Goal: Information Seeking & Learning: Learn about a topic

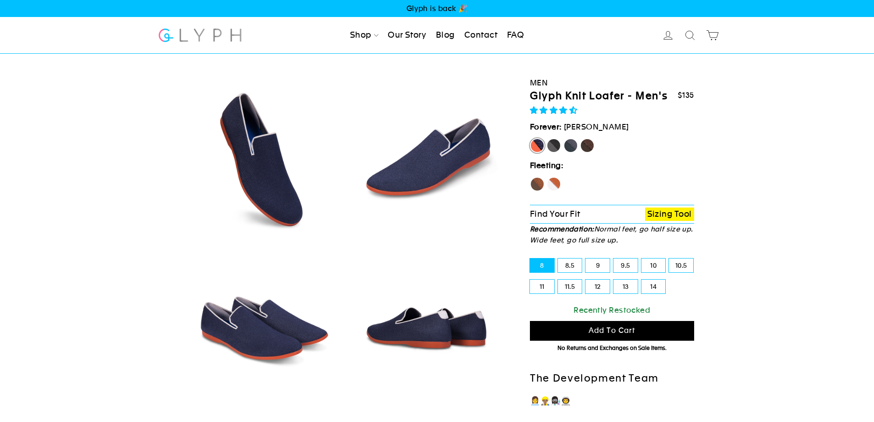
select select "highest-rating"
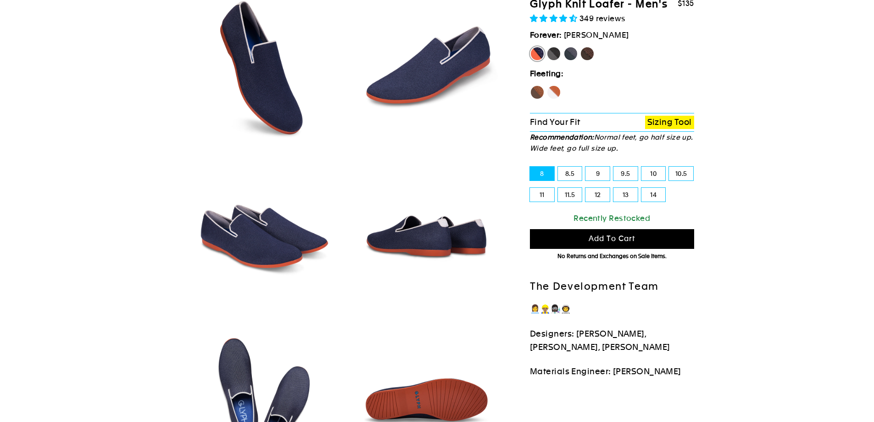
scroll to position [168, 0]
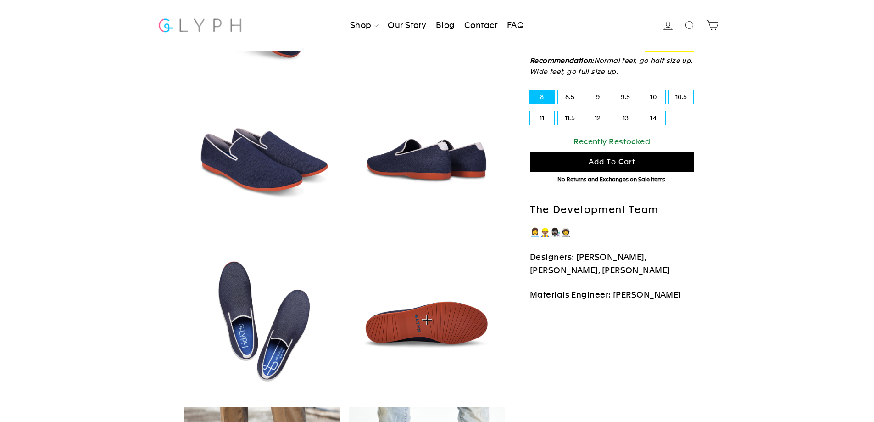
click at [430, 314] on img at bounding box center [427, 320] width 156 height 156
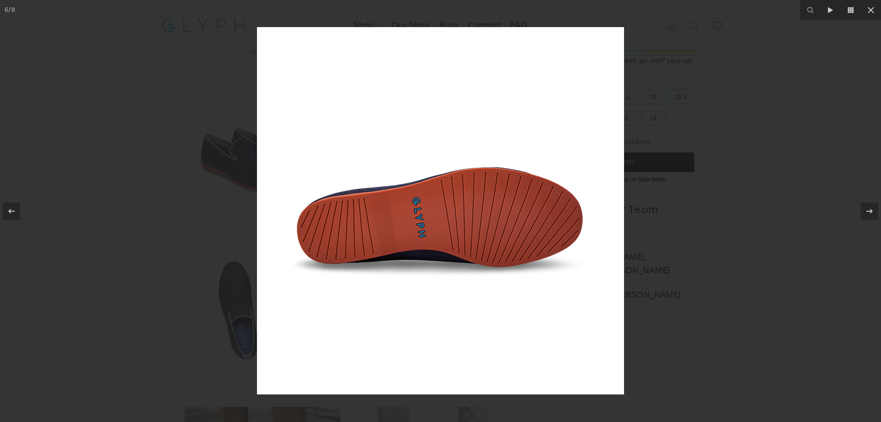
click at [761, 123] on div at bounding box center [440, 211] width 881 height 422
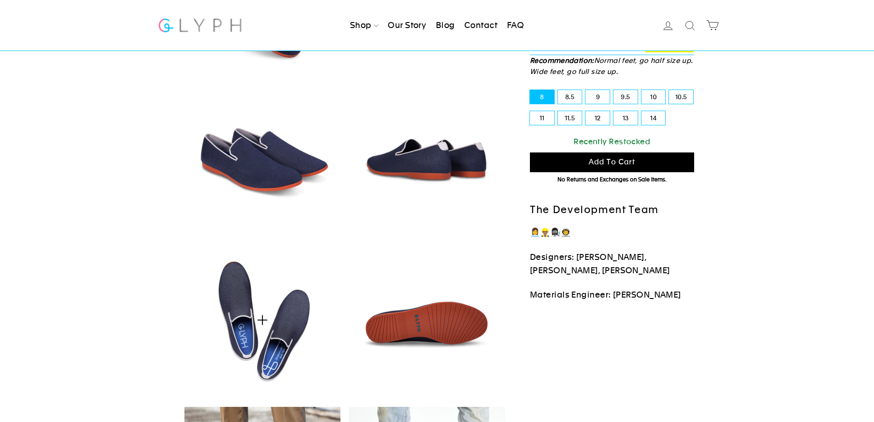
click at [286, 319] on img at bounding box center [262, 320] width 156 height 156
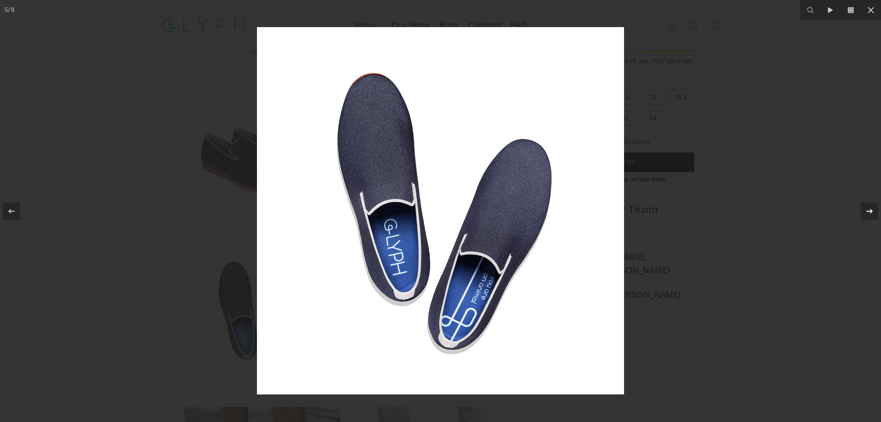
click at [870, 212] on icon at bounding box center [869, 210] width 6 height 5
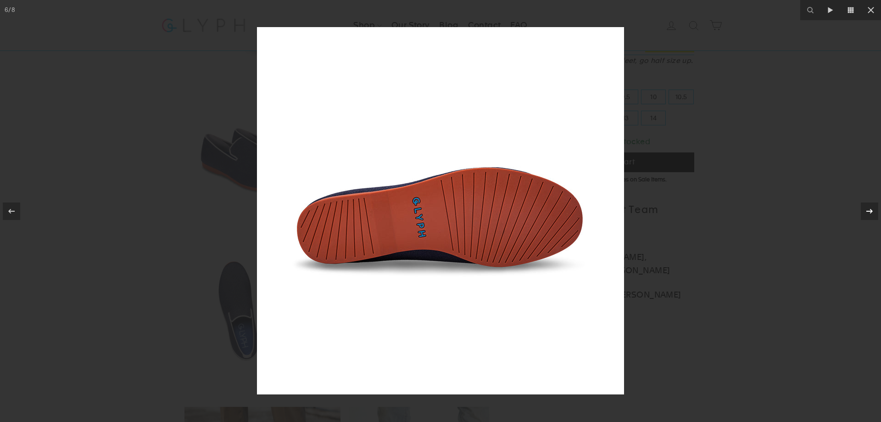
click at [870, 212] on icon at bounding box center [869, 210] width 6 height 5
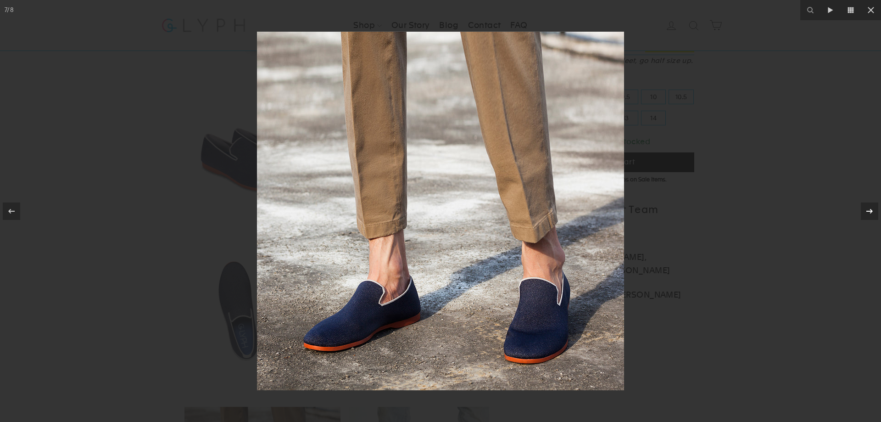
click at [867, 212] on icon at bounding box center [869, 211] width 11 height 11
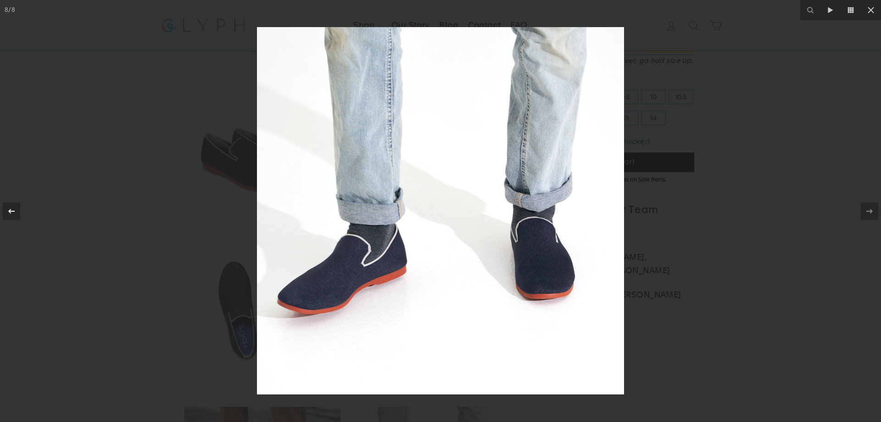
click at [6, 218] on div at bounding box center [11, 210] width 17 height 17
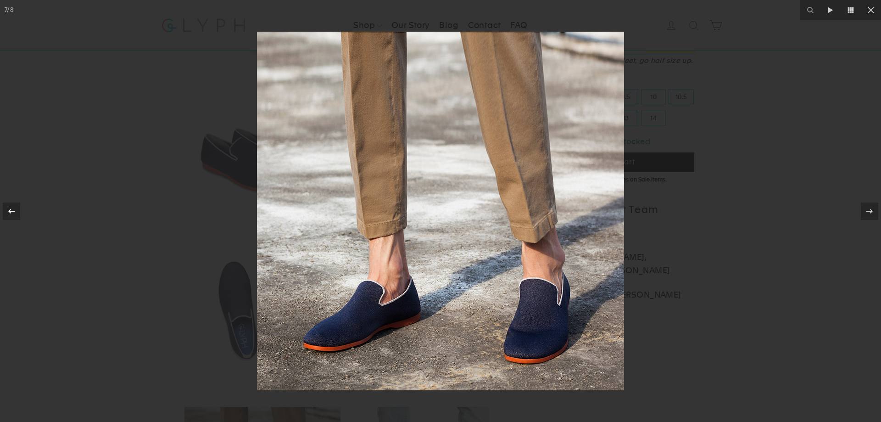
click at [7, 216] on icon at bounding box center [11, 211] width 11 height 11
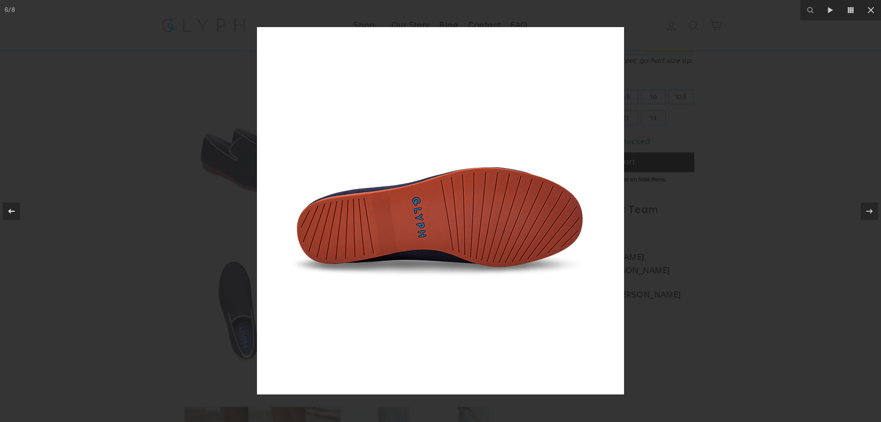
click at [7, 216] on icon at bounding box center [11, 211] width 11 height 11
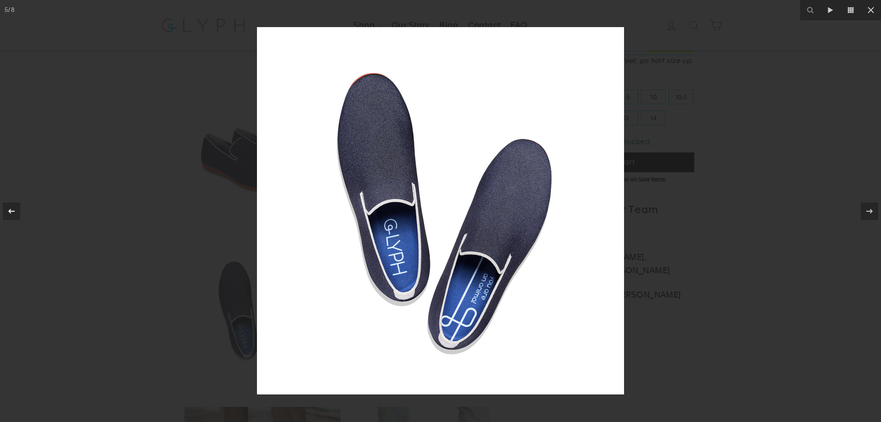
click at [7, 216] on icon at bounding box center [11, 211] width 11 height 11
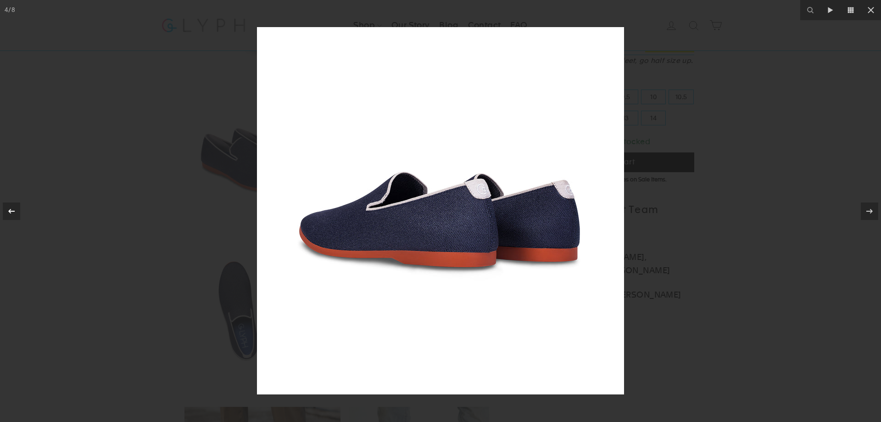
click at [7, 216] on div "4 / 8" at bounding box center [440, 211] width 881 height 422
click at [870, 11] on icon at bounding box center [871, 10] width 6 height 6
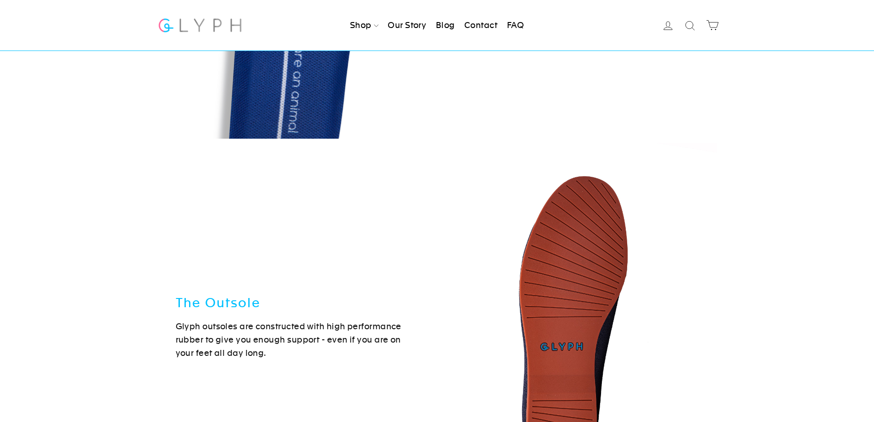
scroll to position [2319, 0]
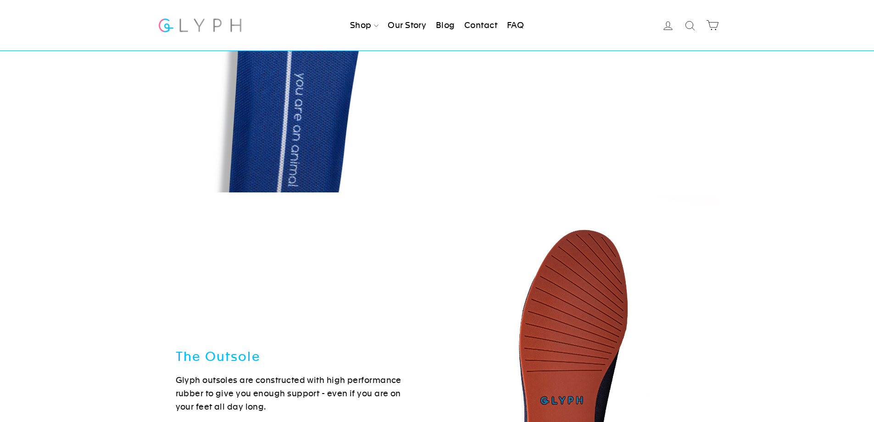
drag, startPoint x: 871, startPoint y: 236, endPoint x: 871, endPoint y: 219, distance: 17.0
click at [871, 219] on div "Digitally Knit Upper Glyph uppers are knit with cutting edge tech to fit and br…" at bounding box center [437, 241] width 874 height 1599
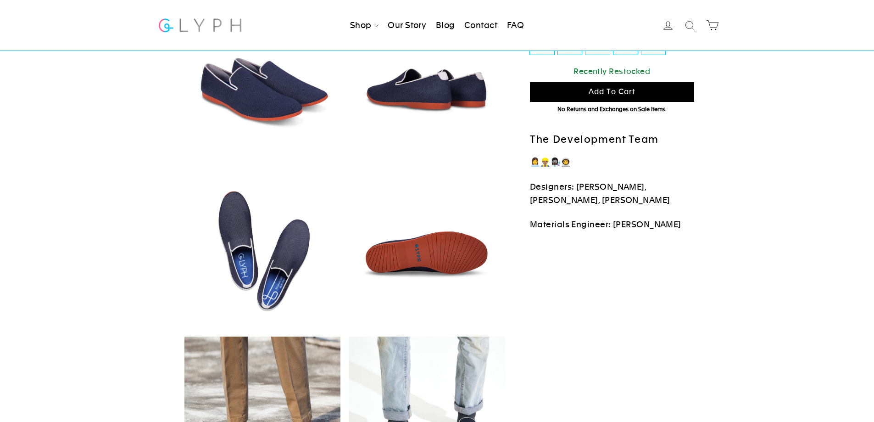
scroll to position [162, 0]
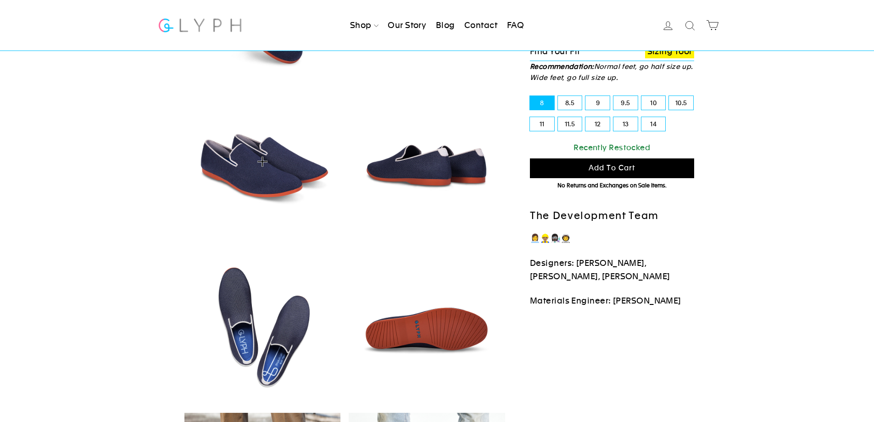
click at [253, 158] on img at bounding box center [262, 161] width 156 height 156
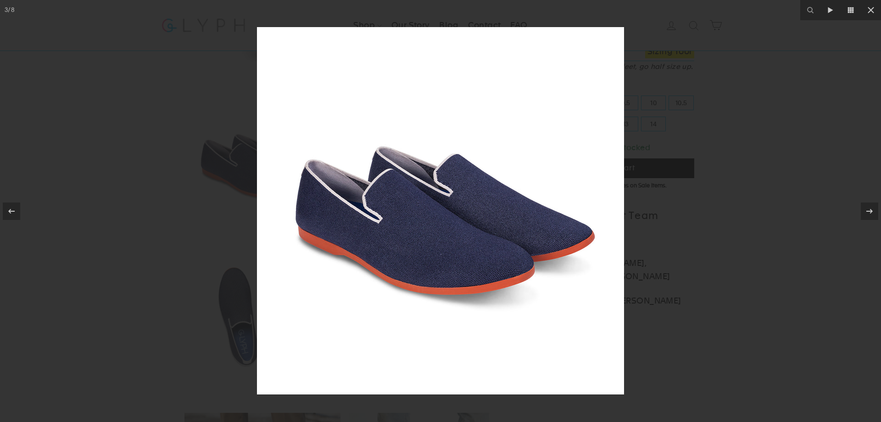
click at [423, 187] on img at bounding box center [440, 210] width 367 height 367
click at [380, 220] on img at bounding box center [440, 210] width 367 height 367
click at [868, 214] on icon at bounding box center [869, 211] width 11 height 11
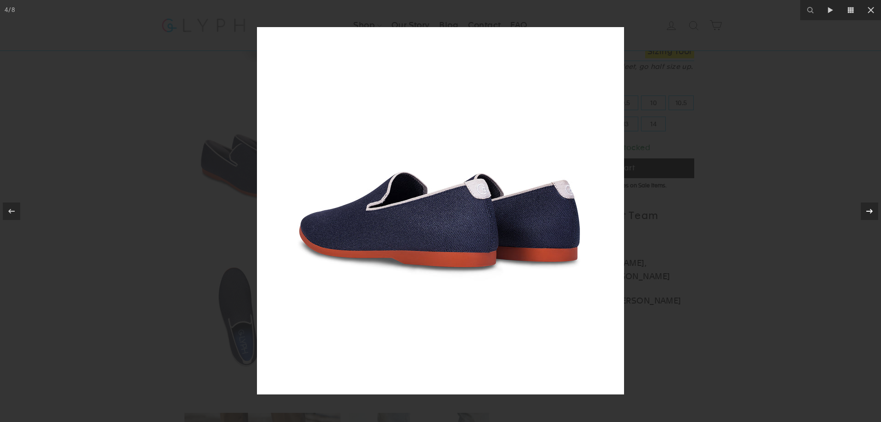
click at [871, 212] on icon at bounding box center [869, 210] width 6 height 5
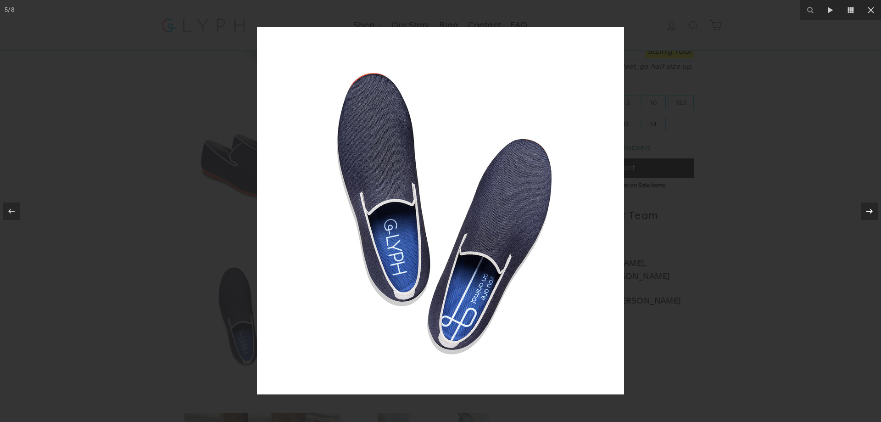
click at [871, 212] on icon at bounding box center [869, 210] width 6 height 5
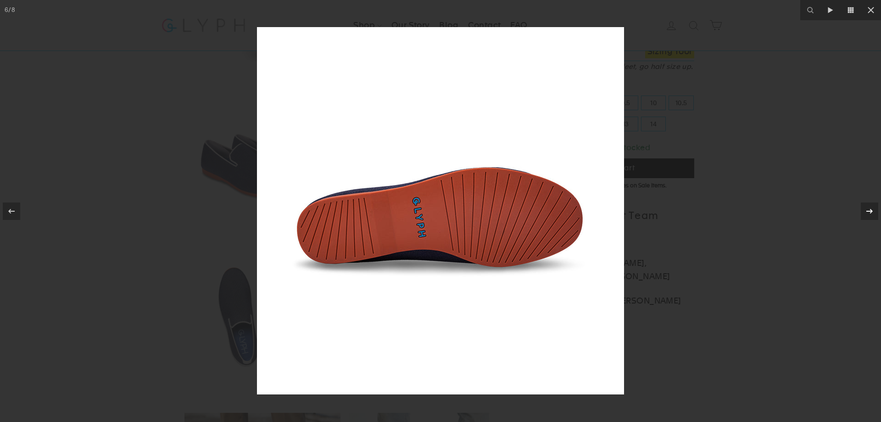
click at [871, 212] on icon at bounding box center [869, 210] width 6 height 5
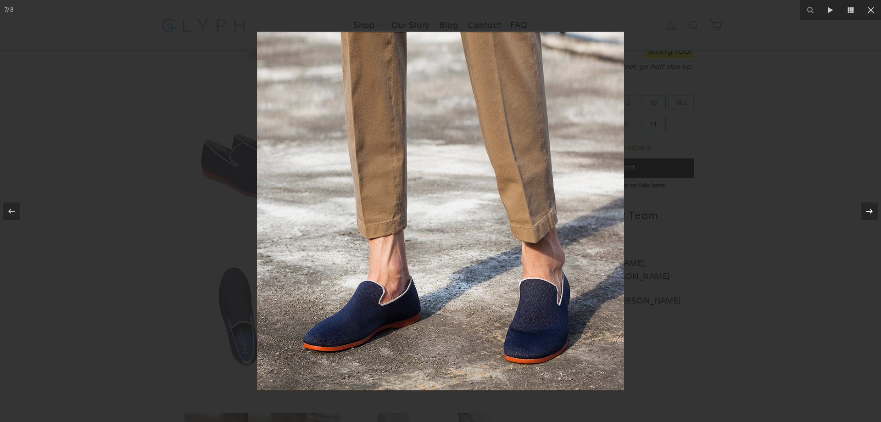
click at [871, 212] on icon at bounding box center [869, 210] width 6 height 5
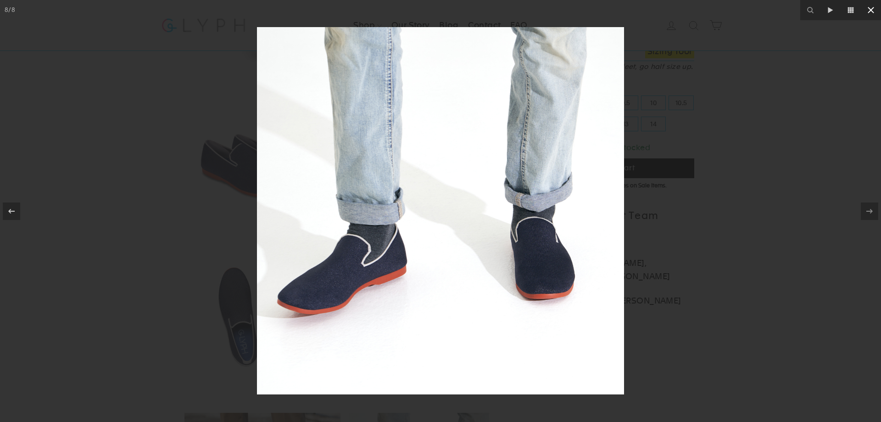
click at [872, 13] on icon at bounding box center [870, 10] width 11 height 11
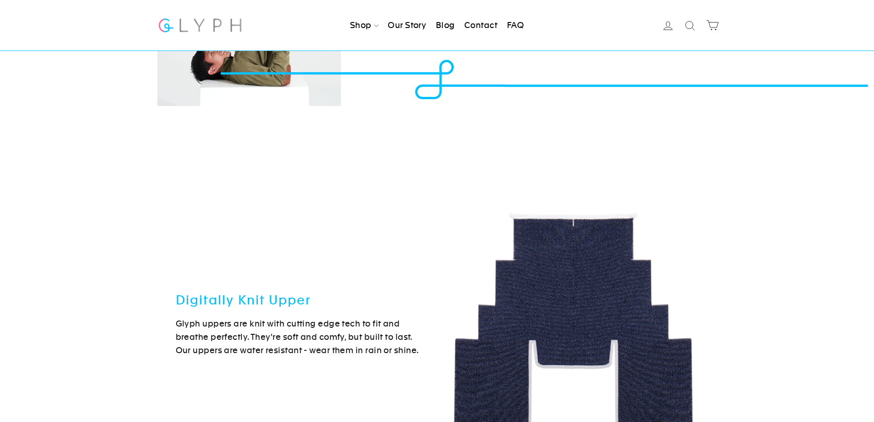
click at [496, 252] on img at bounding box center [577, 326] width 280 height 373
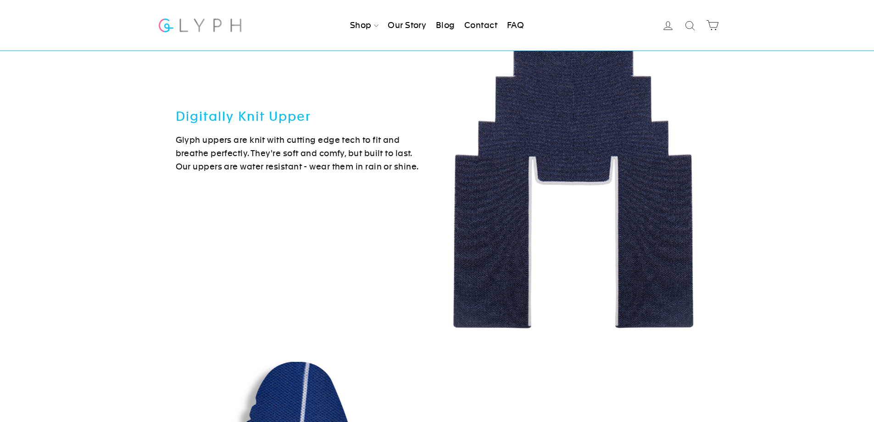
scroll to position [1743, 0]
